Goal: Find contact information: Find contact information

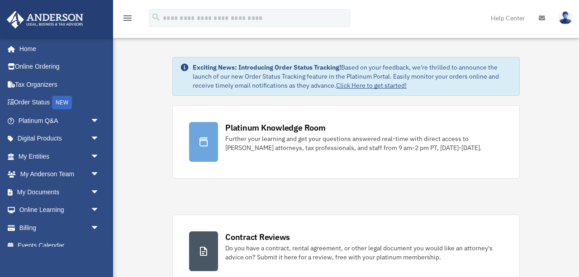
click at [566, 25] on link at bounding box center [565, 18] width 27 height 40
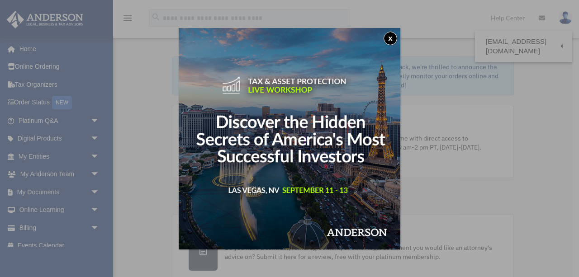
click at [566, 22] on div "x" at bounding box center [289, 138] width 579 height 277
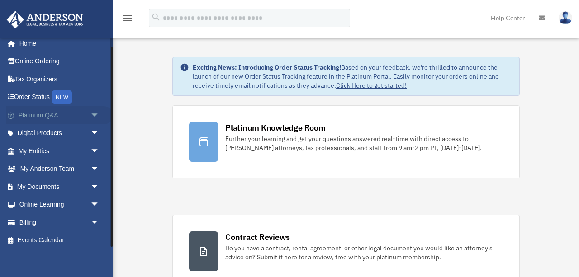
scroll to position [10, 0]
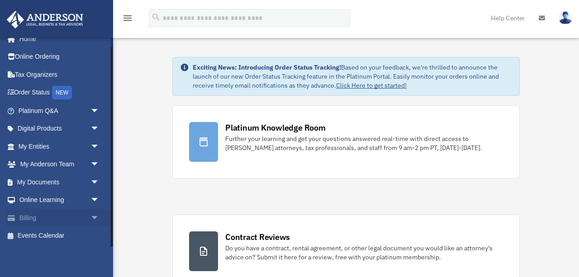
click at [94, 218] on span "arrow_drop_down" at bounding box center [99, 218] width 18 height 19
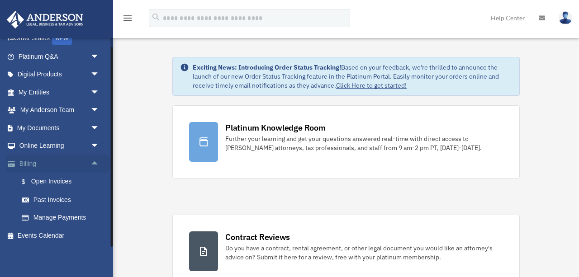
scroll to position [0, 0]
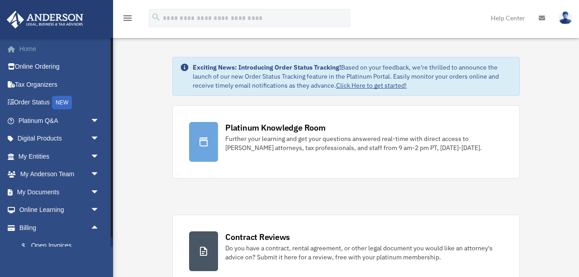
click at [20, 48] on link "Home" at bounding box center [59, 49] width 107 height 18
click at [567, 16] on img at bounding box center [566, 17] width 14 height 13
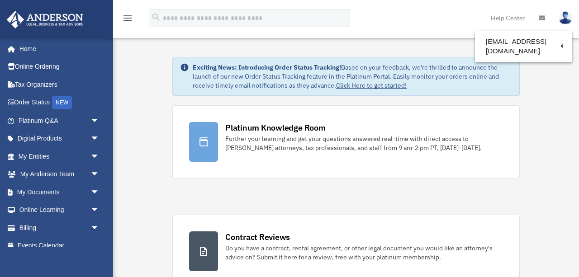
click at [123, 16] on icon "menu" at bounding box center [127, 18] width 11 height 11
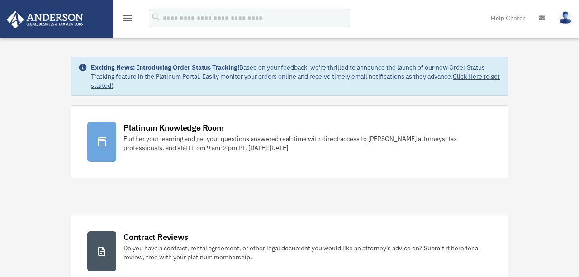
click at [129, 14] on icon "menu" at bounding box center [127, 18] width 11 height 11
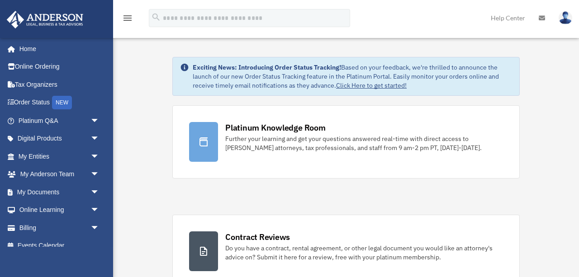
click at [566, 17] on img at bounding box center [566, 17] width 14 height 13
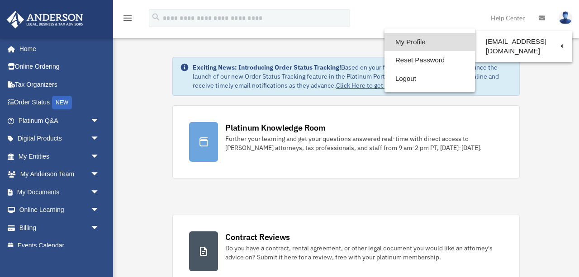
click at [421, 43] on link "My Profile" at bounding box center [429, 42] width 90 height 19
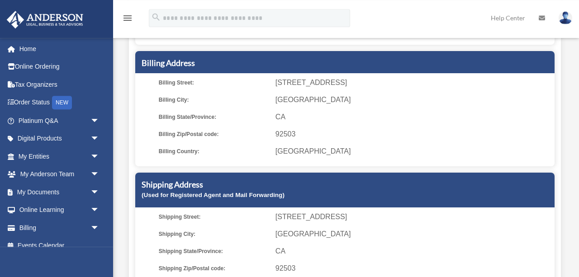
scroll to position [141, 0]
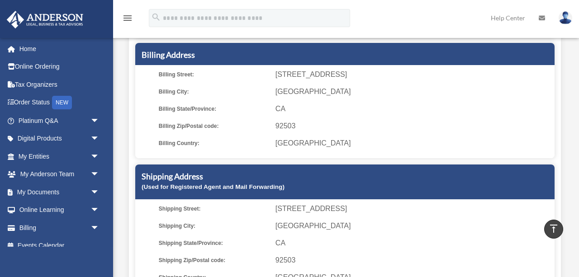
click at [308, 87] on span "[GEOGRAPHIC_DATA]" at bounding box center [413, 91] width 276 height 13
click at [317, 76] on span "[STREET_ADDRESS]" at bounding box center [413, 74] width 276 height 13
click at [368, 83] on ul "[GEOGRAPHIC_DATA]: [STREET_ADDRESS] [GEOGRAPHIC_DATA]: [GEOGRAPHIC_DATA] Billin…" at bounding box center [344, 108] width 413 height 81
click at [328, 79] on span "[STREET_ADDRESS]" at bounding box center [413, 74] width 276 height 13
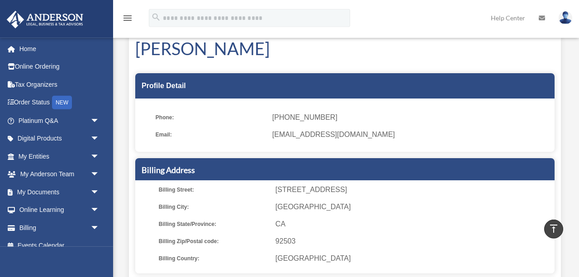
scroll to position [0, 0]
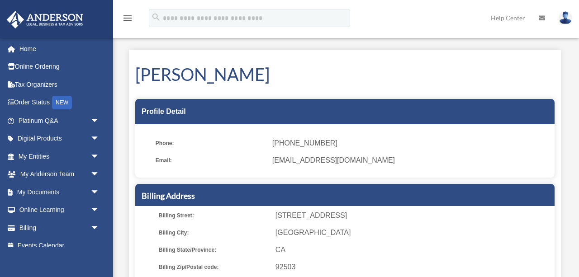
click at [312, 144] on span "[PHONE_NUMBER]" at bounding box center [410, 143] width 276 height 13
click at [91, 175] on span "arrow_drop_down" at bounding box center [99, 175] width 18 height 19
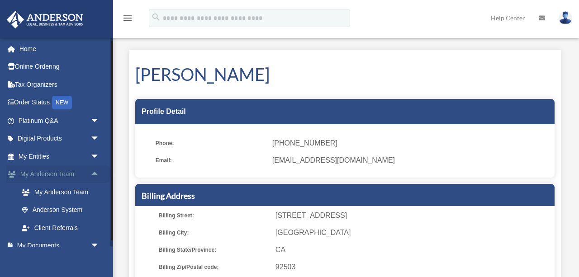
scroll to position [42, 0]
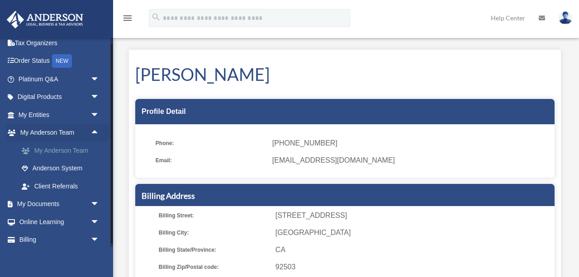
click at [76, 153] on link "My Anderson Team" at bounding box center [63, 151] width 100 height 18
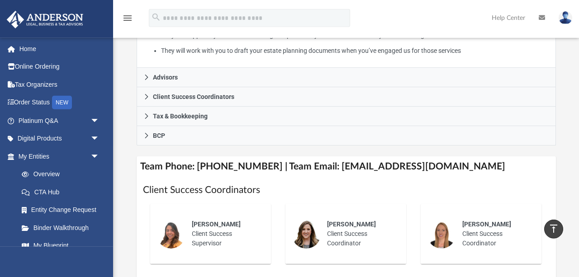
scroll to position [282, 0]
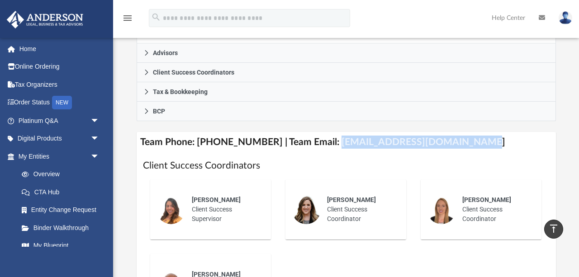
drag, startPoint x: 323, startPoint y: 141, endPoint x: 461, endPoint y: 141, distance: 137.9
click at [461, 141] on h4 "Team Phone: (725) 208-3141 | Team Email: myteam@andersonadvisors.com" at bounding box center [346, 142] width 419 height 20
copy h4 "myteam@andersonadvisors.com"
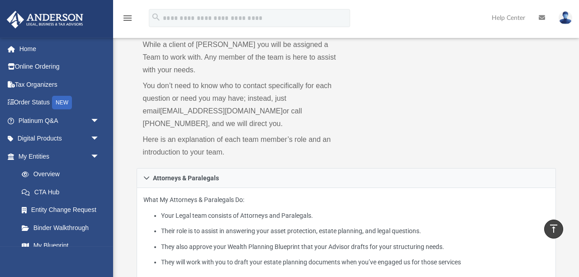
scroll to position [0, 0]
